Goal: Task Accomplishment & Management: Use online tool/utility

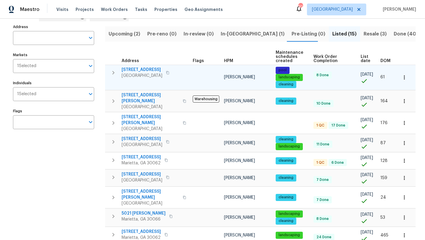
scroll to position [36, 0]
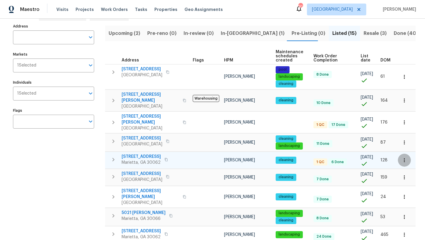
click at [403, 157] on icon "button" at bounding box center [404, 160] width 6 height 6
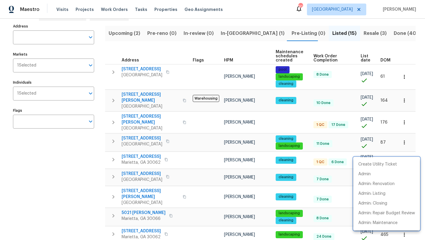
click at [144, 149] on div at bounding box center [212, 120] width 425 height 240
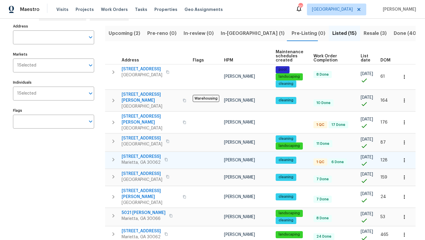
click at [144, 153] on span "2252 Carefree Cir # 3" at bounding box center [141, 156] width 39 height 6
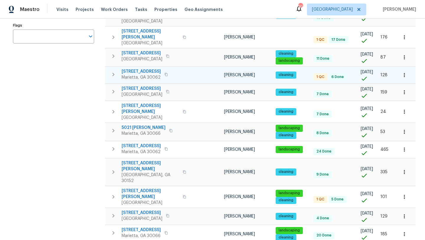
scroll to position [121, 0]
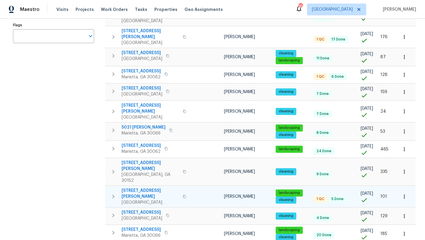
click at [145, 187] on span "58 Hamil Ct NW" at bounding box center [151, 193] width 58 height 12
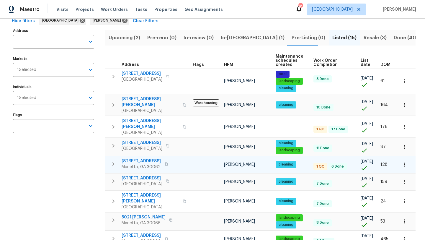
scroll to position [0, 0]
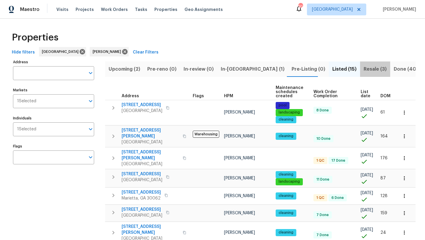
click at [363, 70] on span "Resale (3)" at bounding box center [374, 69] width 23 height 8
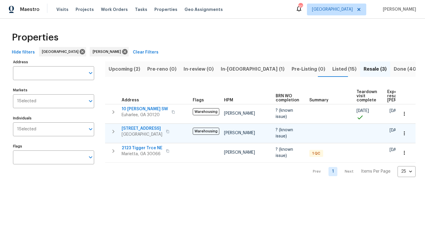
click at [146, 127] on span "4963 Arbor View Pkwy NW" at bounding box center [142, 128] width 41 height 6
click at [228, 69] on span "In-reno (1)" at bounding box center [253, 69] width 64 height 8
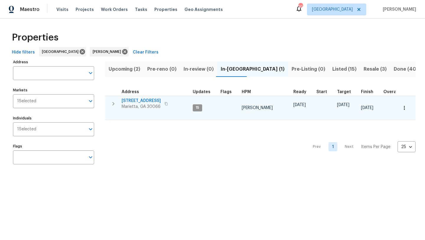
click at [139, 101] on span "[STREET_ADDRESS]" at bounding box center [141, 101] width 39 height 6
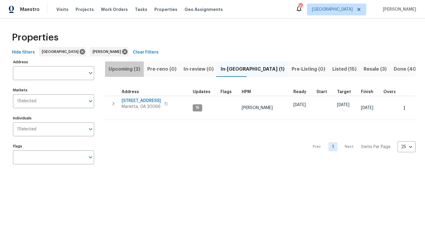
click at [119, 71] on span "Upcoming (2)" at bounding box center [125, 69] width 32 height 8
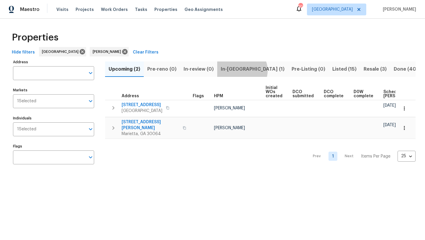
click at [240, 70] on span "In-reno (1)" at bounding box center [253, 69] width 64 height 8
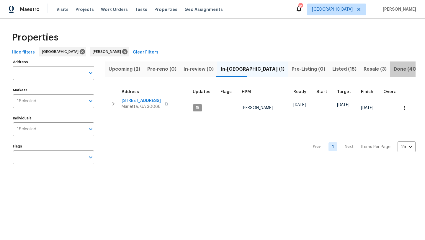
click at [394, 68] on span "Done (40)" at bounding box center [406, 69] width 24 height 8
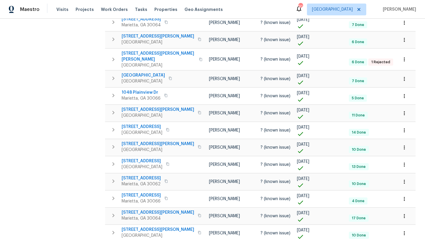
scroll to position [303, 0]
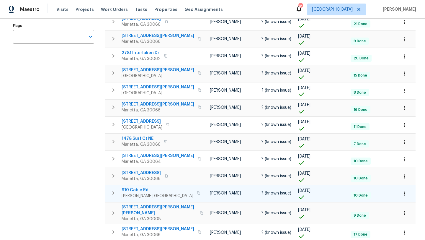
scroll to position [132, 0]
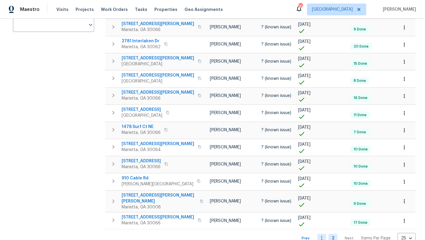
click at [317, 233] on link "1" at bounding box center [321, 237] width 9 height 9
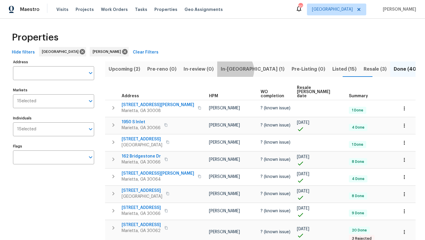
click at [231, 70] on span "In-reno (1)" at bounding box center [253, 69] width 64 height 8
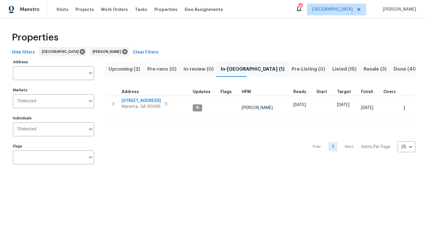
click at [130, 70] on span "Upcoming (2)" at bounding box center [125, 69] width 32 height 8
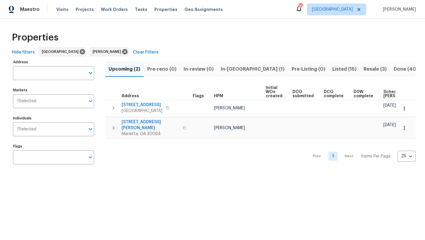
click at [153, 179] on html "Maestro Visits Projects Work Orders Tasks Properties Geo Assignments 91 Atlanta…" at bounding box center [212, 89] width 425 height 179
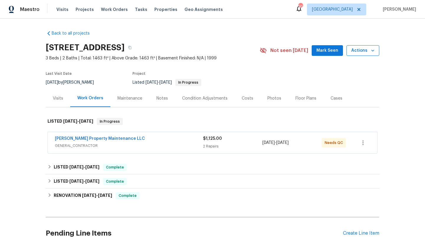
click at [377, 50] on button "Actions" at bounding box center [362, 50] width 33 height 11
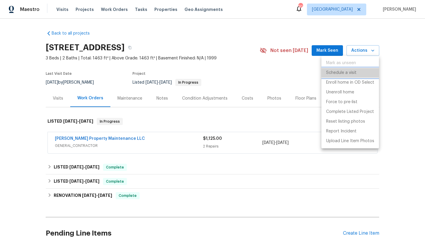
click at [353, 71] on p "Schedule a visit" at bounding box center [341, 73] width 30 height 6
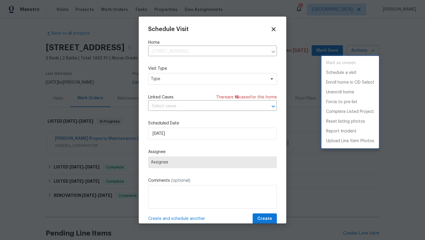
click at [172, 82] on div at bounding box center [212, 120] width 425 height 240
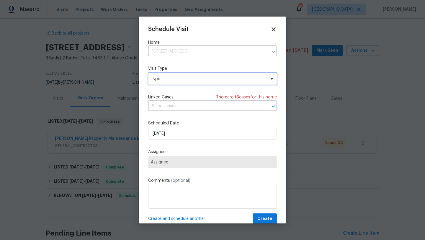
click at [165, 81] on span "Type" at bounding box center [208, 79] width 115 height 6
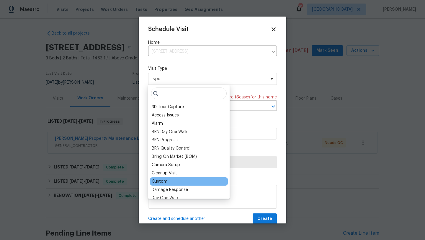
click at [166, 179] on div "Custom" at bounding box center [160, 181] width 16 height 6
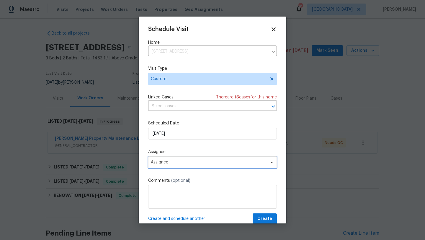
click at [170, 165] on span "Assignee" at bounding box center [212, 162] width 129 height 12
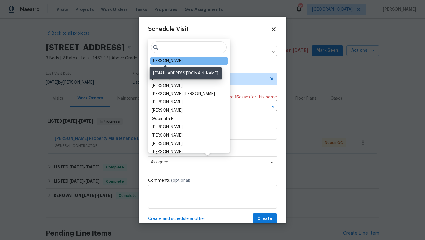
click at [175, 62] on div "[PERSON_NAME]" at bounding box center [167, 61] width 31 height 6
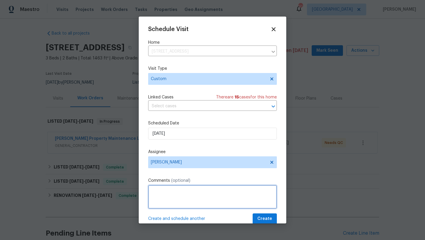
click at [166, 201] on textarea at bounding box center [212, 197] width 129 height 24
type textarea "Check LWO and QC"
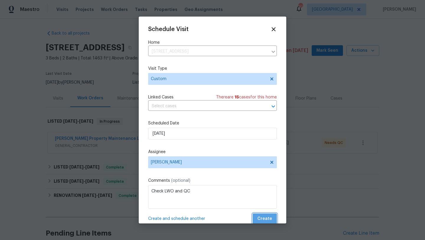
click at [268, 221] on span "Create" at bounding box center [264, 218] width 15 height 7
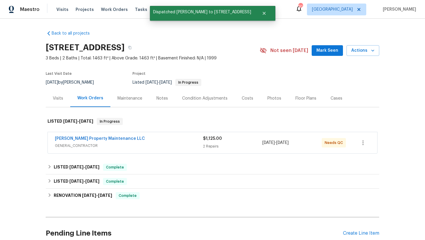
click at [330, 51] on span "Mark Seen" at bounding box center [327, 50] width 22 height 7
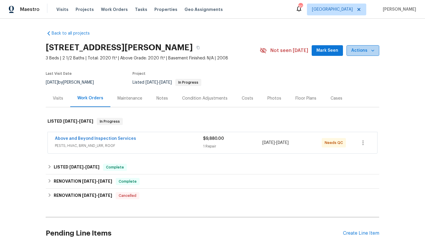
click at [368, 53] on span "Actions" at bounding box center [362, 50] width 23 height 7
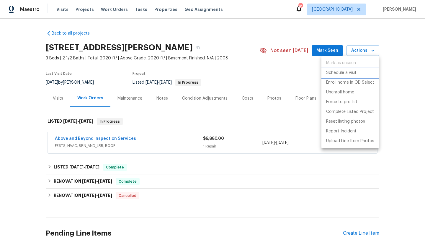
click at [347, 73] on p "Schedule a visit" at bounding box center [341, 73] width 30 height 6
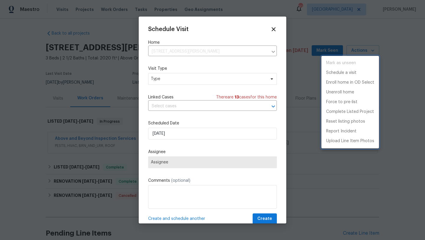
click at [182, 82] on div at bounding box center [212, 120] width 425 height 240
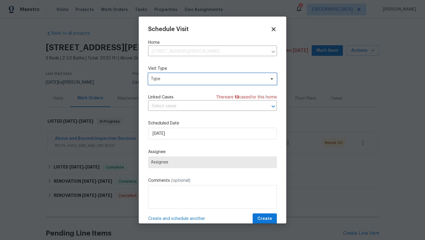
click at [173, 81] on span "Type" at bounding box center [208, 79] width 115 height 6
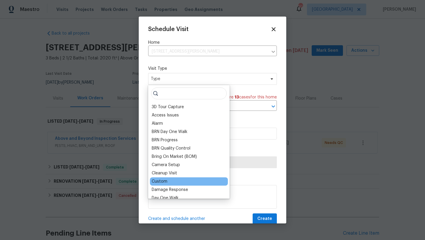
click at [160, 181] on div "Custom" at bounding box center [160, 181] width 16 height 6
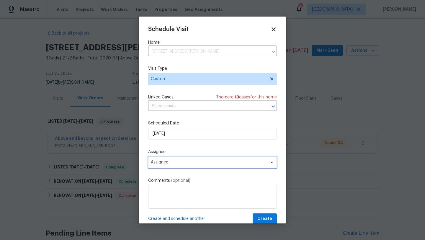
click at [170, 162] on span "Assignee" at bounding box center [209, 162] width 116 height 5
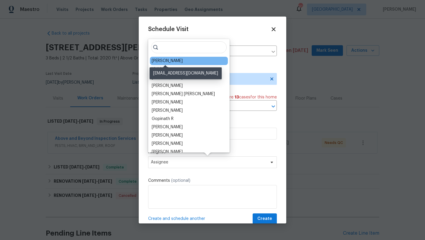
click at [173, 63] on div "[PERSON_NAME]" at bounding box center [167, 61] width 31 height 6
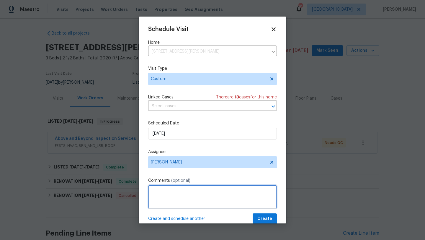
click at [177, 191] on textarea at bounding box center [212, 197] width 129 height 24
type textarea "Check and QC LWO"
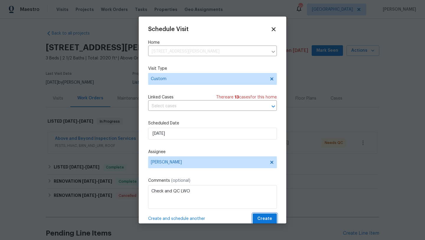
click at [260, 216] on span "Create" at bounding box center [264, 218] width 15 height 7
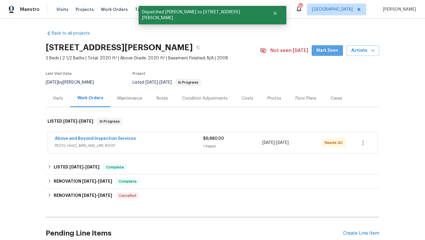
click at [325, 53] on span "Mark Seen" at bounding box center [327, 50] width 22 height 7
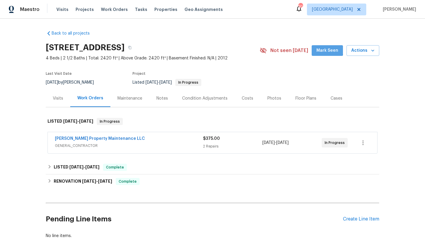
click at [329, 49] on span "Mark Seen" at bounding box center [327, 50] width 22 height 7
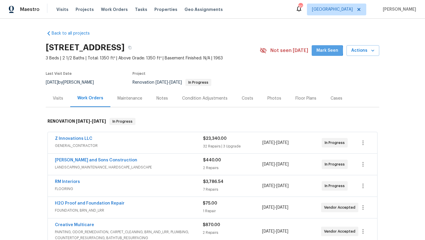
click at [322, 50] on span "Mark Seen" at bounding box center [327, 50] width 22 height 7
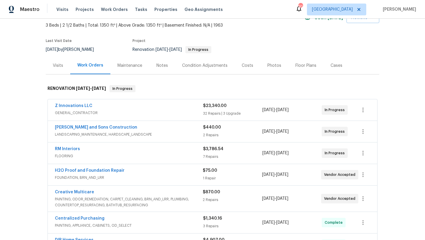
scroll to position [33, 0]
click at [105, 129] on span "[PERSON_NAME] and Sons Construction" at bounding box center [96, 127] width 82 height 6
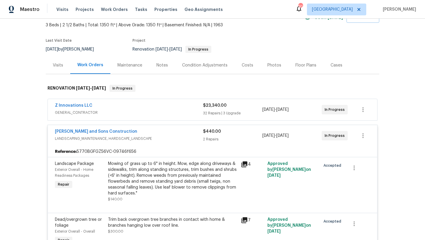
click at [105, 140] on span "LANDSCAPING_MAINTENANCE, HARDSCAPE_LANDSCAPE" at bounding box center [129, 138] width 148 height 6
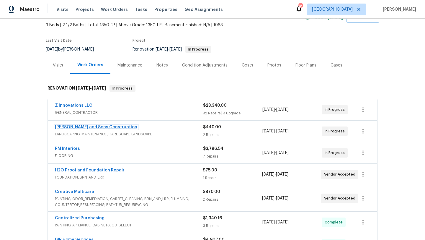
click at [93, 128] on link "[PERSON_NAME] and Sons Construction" at bounding box center [96, 127] width 82 height 4
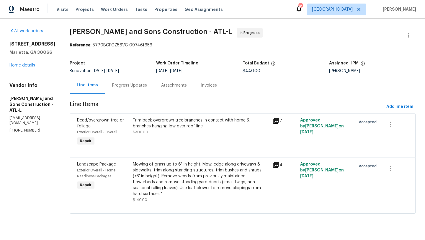
click at [135, 87] on div "Progress Updates" at bounding box center [129, 85] width 35 height 6
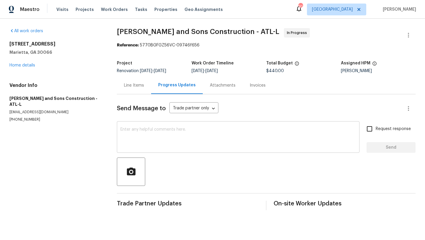
click at [142, 136] on textarea at bounding box center [237, 137] width 235 height 21
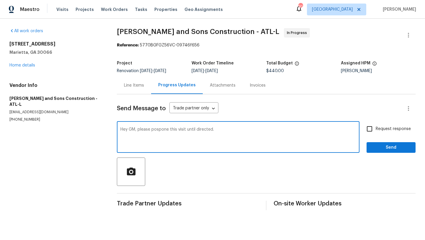
click at [161, 130] on textarea "Hey GM, please pospone this visit until directed." at bounding box center [237, 137] width 235 height 21
click at [168, 130] on textarea "Hey GM, please pospone this visit until directed." at bounding box center [237, 137] width 235 height 21
click at [223, 129] on textarea "Hey GM, please postpone this visit until directed." at bounding box center [237, 137] width 235 height 21
click at [227, 130] on textarea "Hey GM, please postpone this visit until directed. scedule timeline will be upd…" at bounding box center [237, 137] width 235 height 21
click at [220, 130] on textarea "Hey GM, please postpone this visit until directed. scedule timeline will be upd…" at bounding box center [237, 137] width 235 height 21
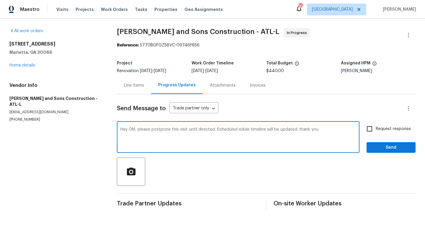
click at [249, 130] on textarea "Hey GM, please postpone this visit until directed. Scheduled edule timeline wil…" at bounding box center [237, 137] width 235 height 21
type textarea "Hey GM, please postpone this visit until directed. Scheduled timeline will be u…"
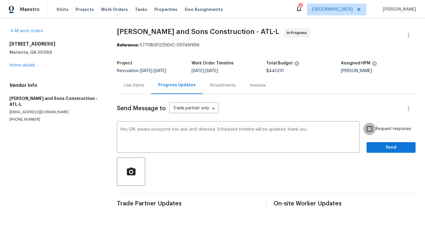
click at [367, 131] on input "Request response" at bounding box center [369, 128] width 12 height 12
checkbox input "true"
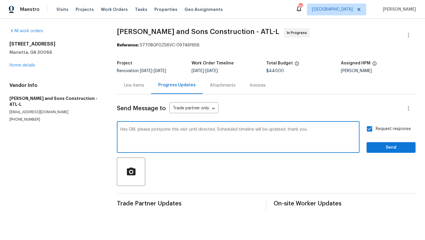
click at [218, 129] on textarea "Hey GM, please postpone this visit until directed. Scheduled timeline will be u…" at bounding box center [237, 137] width 235 height 21
click at [218, 128] on textarea "Hey GM, please postpone this visit until directed. the scheduled timeline will …" at bounding box center [237, 137] width 235 height 21
type textarea "Hey GM, please postpone this visit until directed. The scheduled timeline will …"
click at [377, 148] on span "Send" at bounding box center [391, 147] width 40 height 7
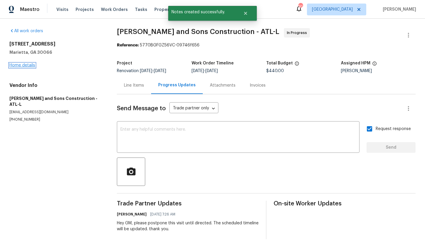
click at [30, 65] on link "Home details" at bounding box center [22, 65] width 26 height 4
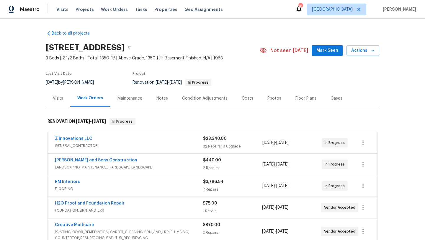
click at [251, 98] on div "Costs" at bounding box center [248, 97] width 26 height 17
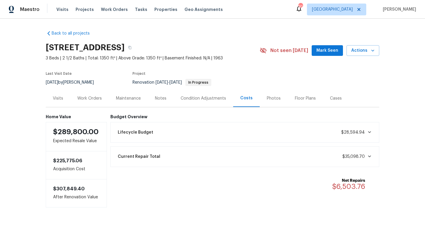
click at [57, 96] on div "Visits" at bounding box center [58, 98] width 10 height 6
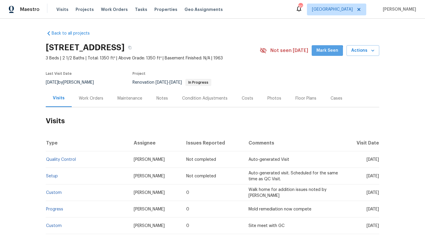
click at [320, 53] on span "Mark Seen" at bounding box center [327, 50] width 22 height 7
